Goal: Navigation & Orientation: Find specific page/section

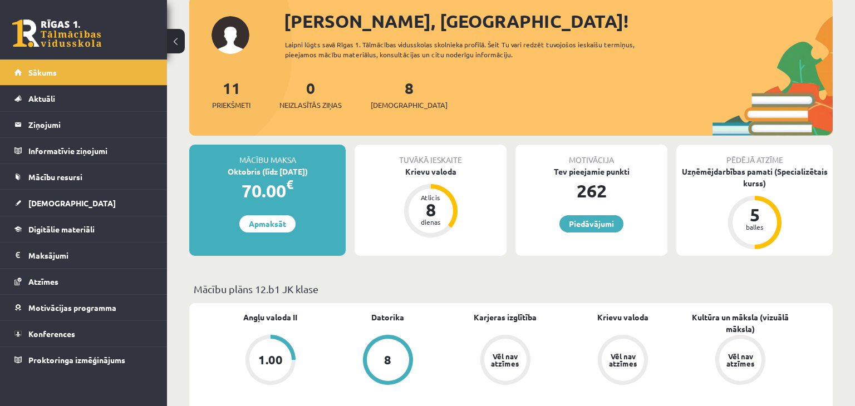
scroll to position [68, 0]
click at [745, 217] on div "5" at bounding box center [754, 216] width 33 height 18
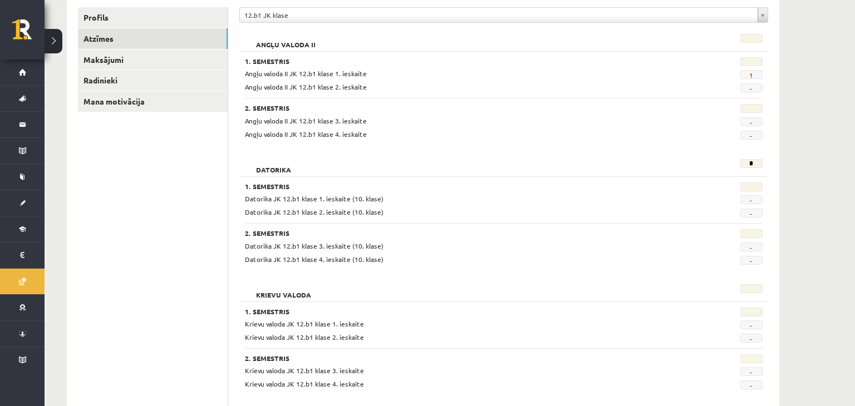
scroll to position [136, 0]
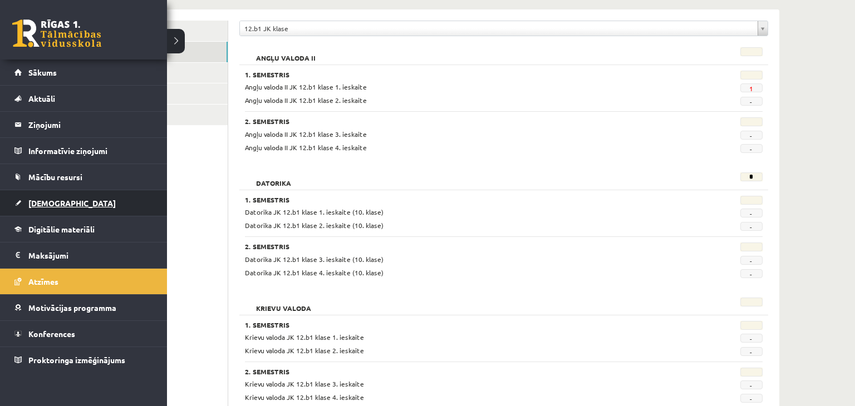
click at [85, 208] on link "[DEMOGRAPHIC_DATA]" at bounding box center [83, 203] width 139 height 26
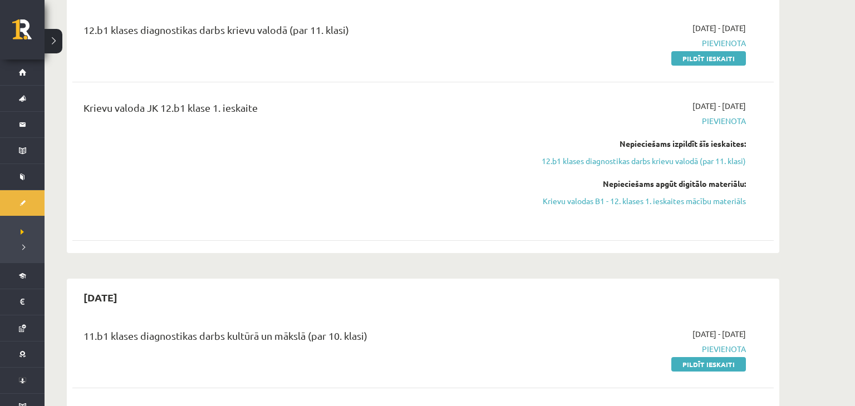
scroll to position [355, 0]
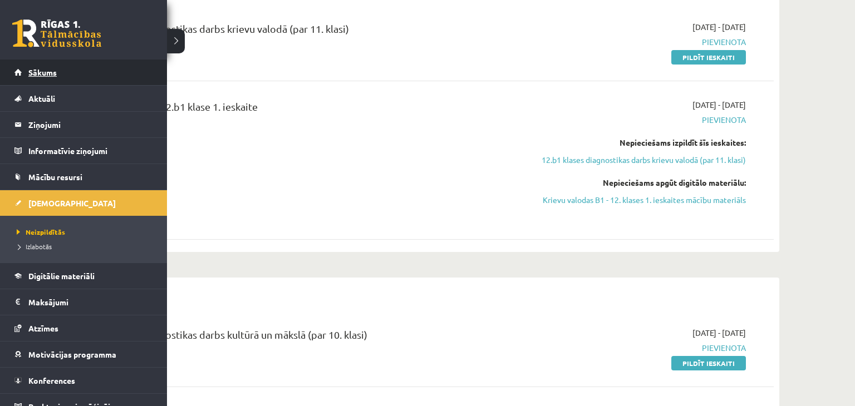
click at [36, 75] on span "Sākums" at bounding box center [42, 72] width 28 height 10
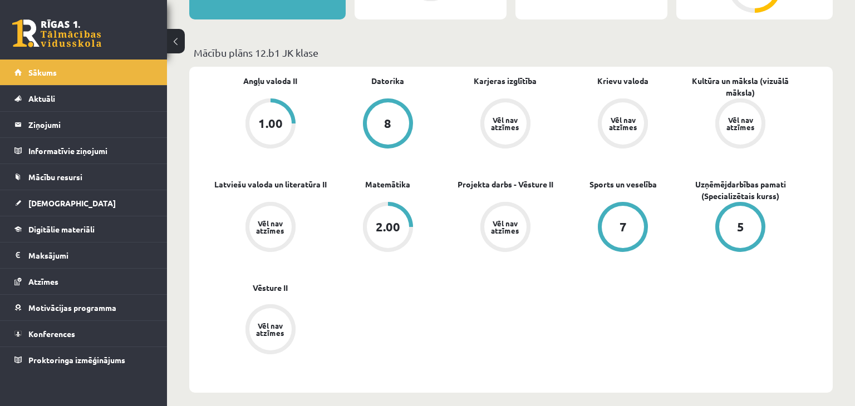
scroll to position [307, 0]
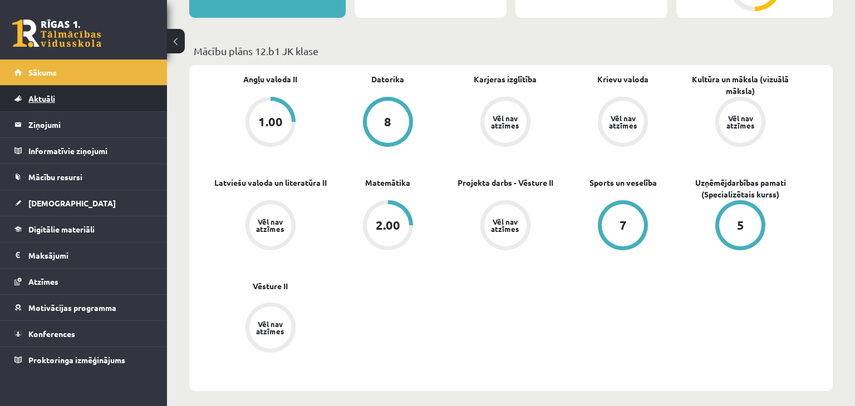
click at [90, 93] on link "Aktuāli" at bounding box center [83, 99] width 139 height 26
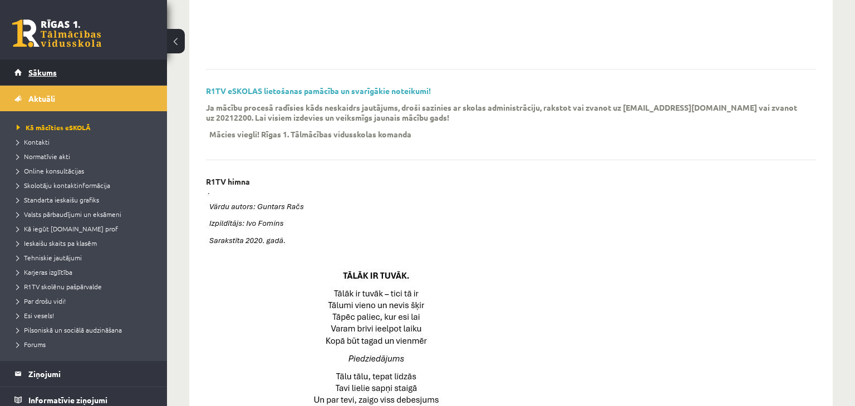
click at [92, 70] on link "Sākums" at bounding box center [83, 73] width 139 height 26
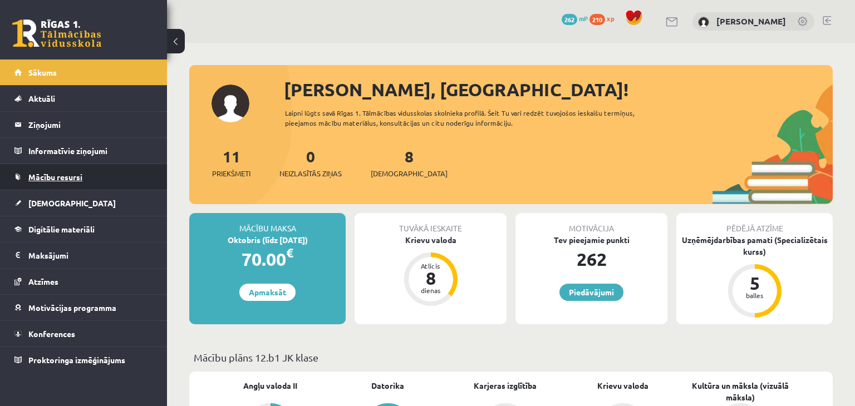
click at [85, 177] on link "Mācību resursi" at bounding box center [83, 177] width 139 height 26
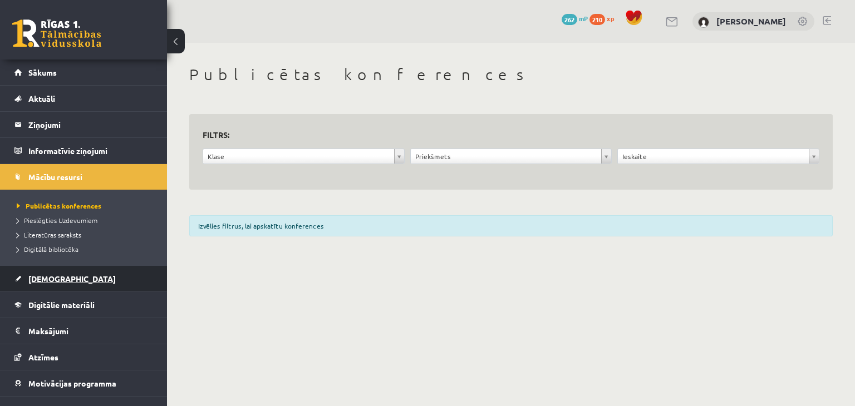
click at [73, 268] on link "[DEMOGRAPHIC_DATA]" at bounding box center [83, 279] width 139 height 26
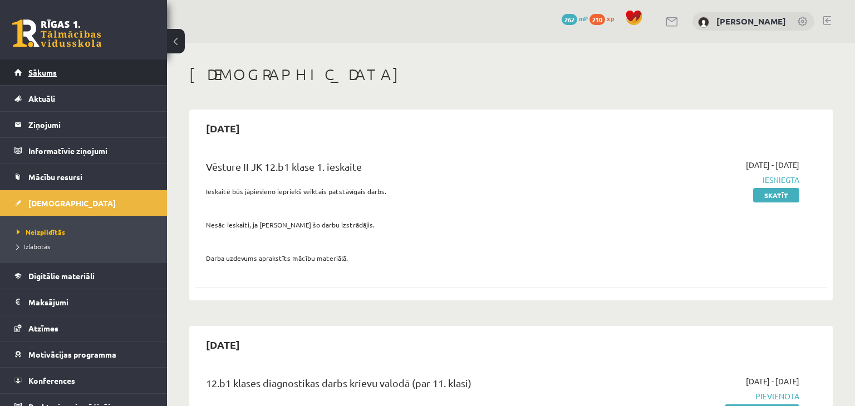
click at [116, 80] on link "Sākums" at bounding box center [83, 73] width 139 height 26
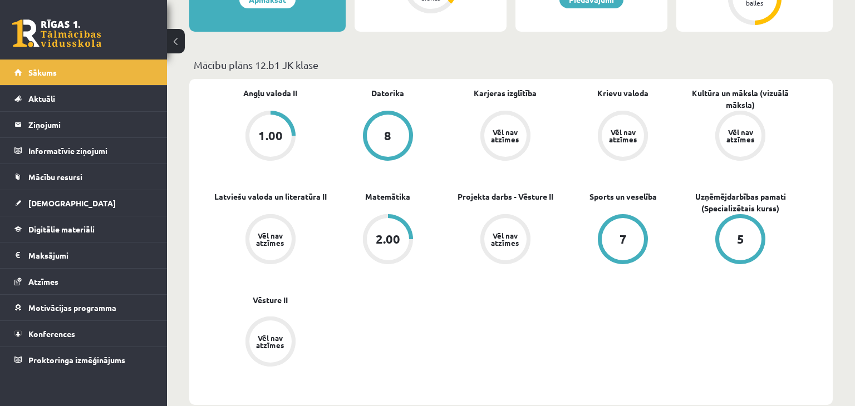
scroll to position [293, 0]
